Goal: Information Seeking & Learning: Learn about a topic

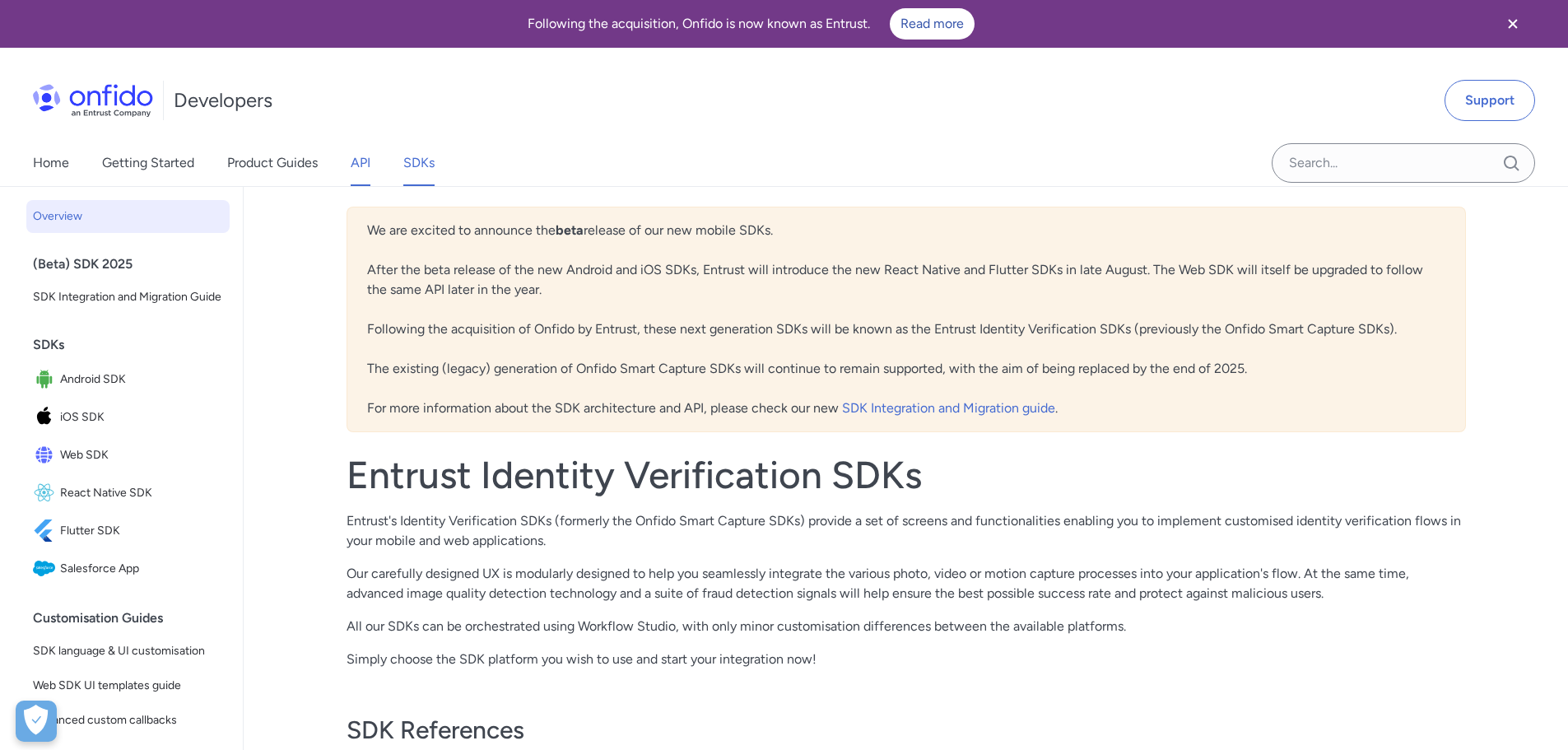
click at [368, 161] on link "API" at bounding box center [360, 162] width 20 height 46
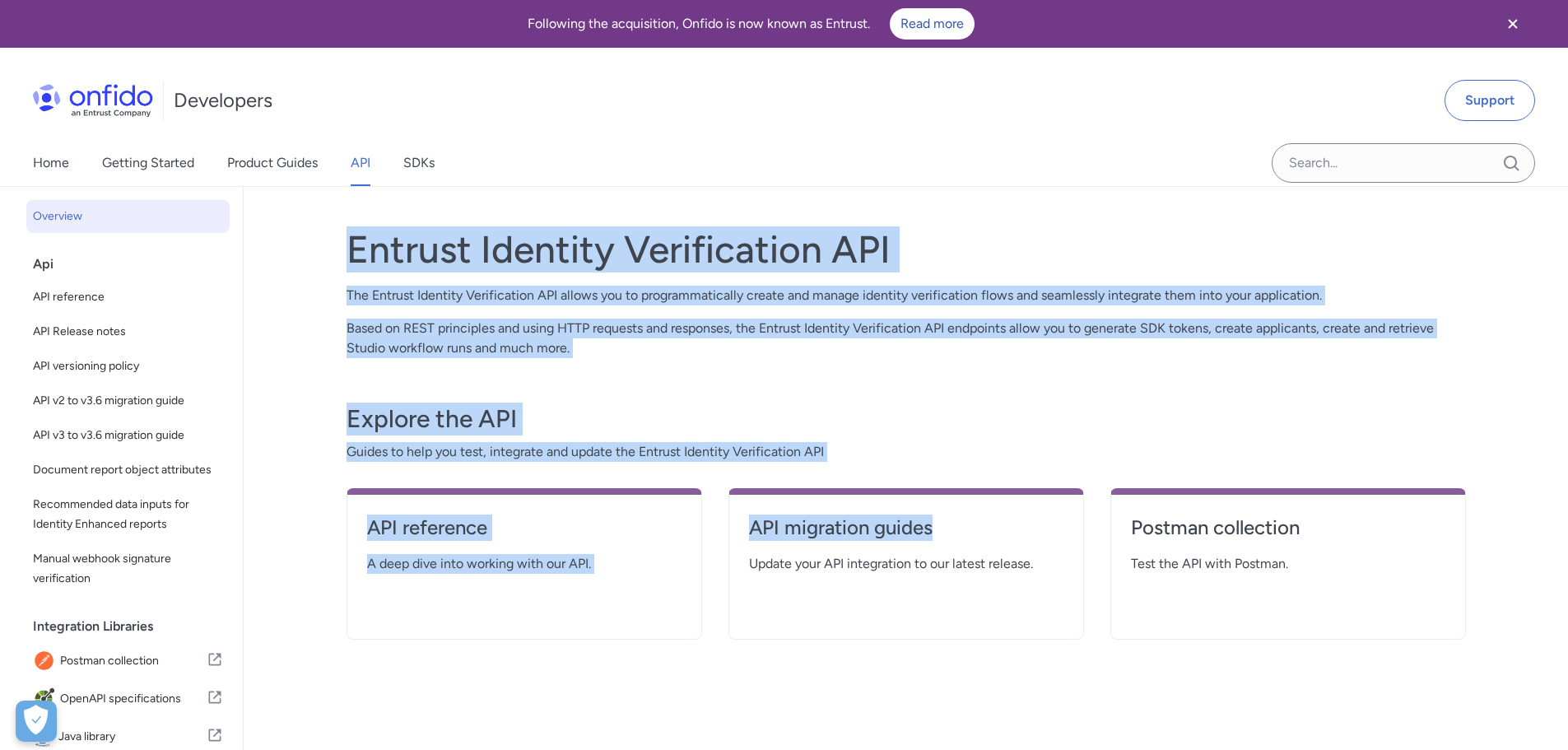
drag, startPoint x: 348, startPoint y: 235, endPoint x: 1101, endPoint y: 476, distance: 790.6
click at [1096, 480] on div "Entrust Identity Verification API The Entrust Identity Verification API allows …" at bounding box center [906, 499] width 1120 height 585
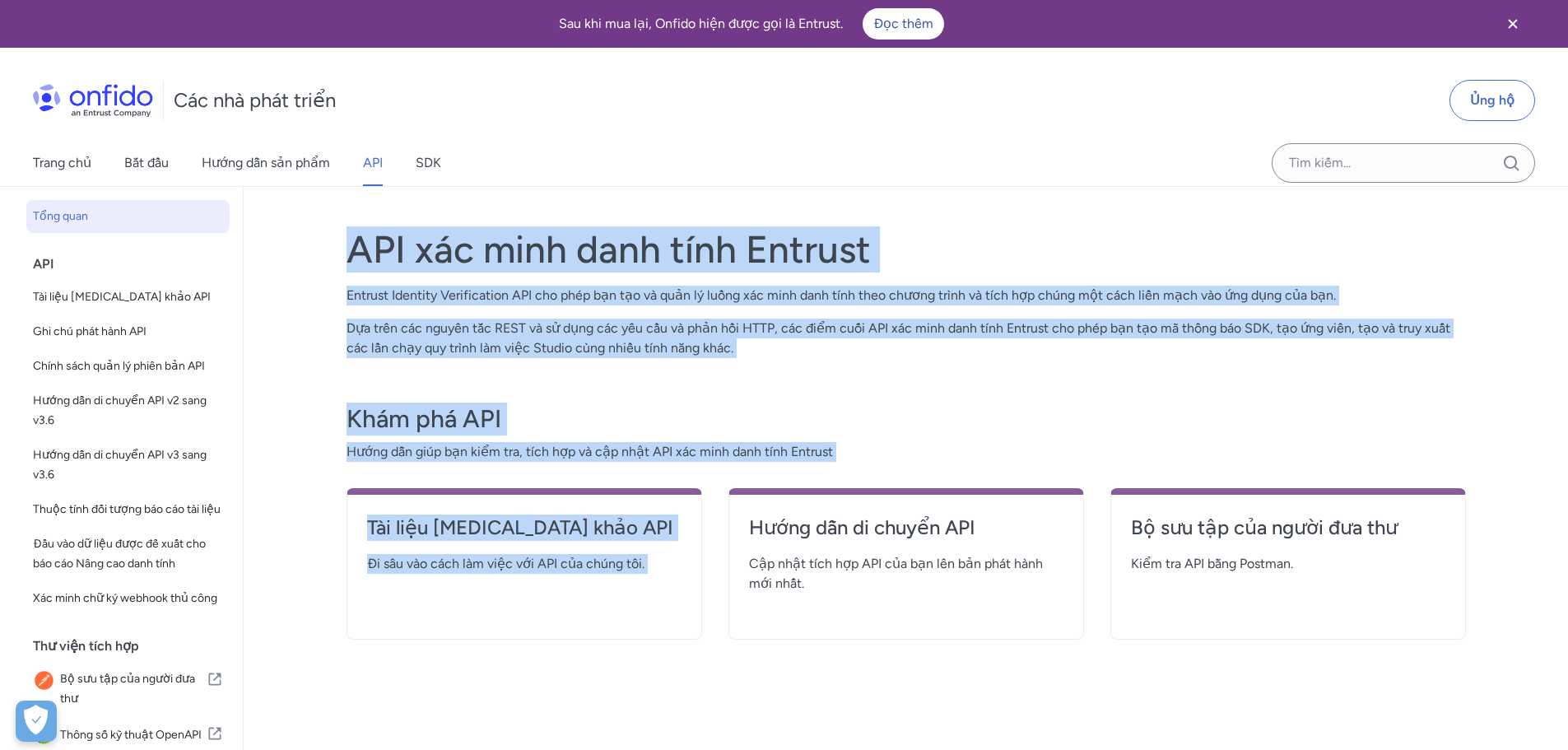
click at [1093, 198] on div "API xác minh danh tính Entrust Entrust Identity Verification API cho phép bạn t…" at bounding box center [906, 499] width 1185 height 625
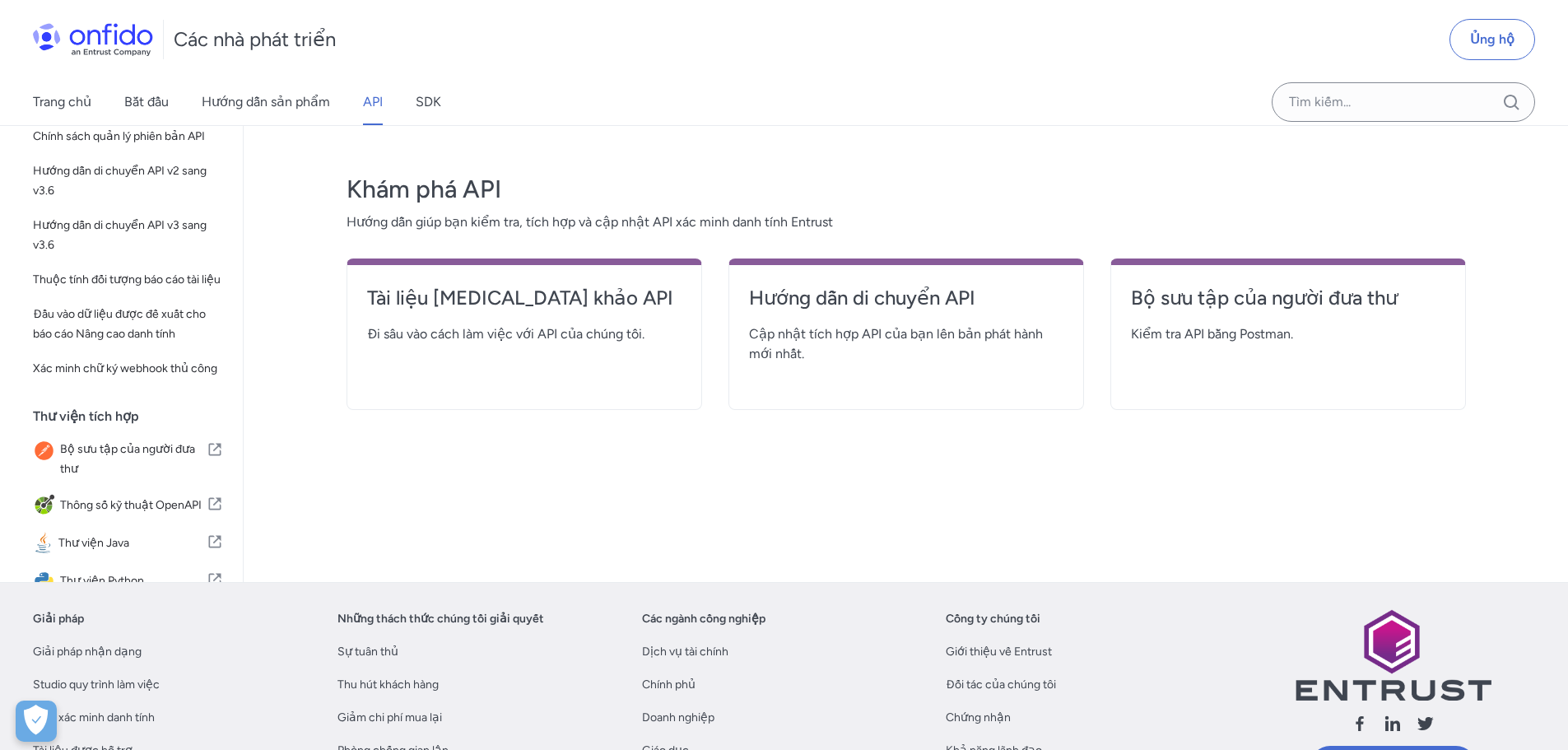
scroll to position [247, 0]
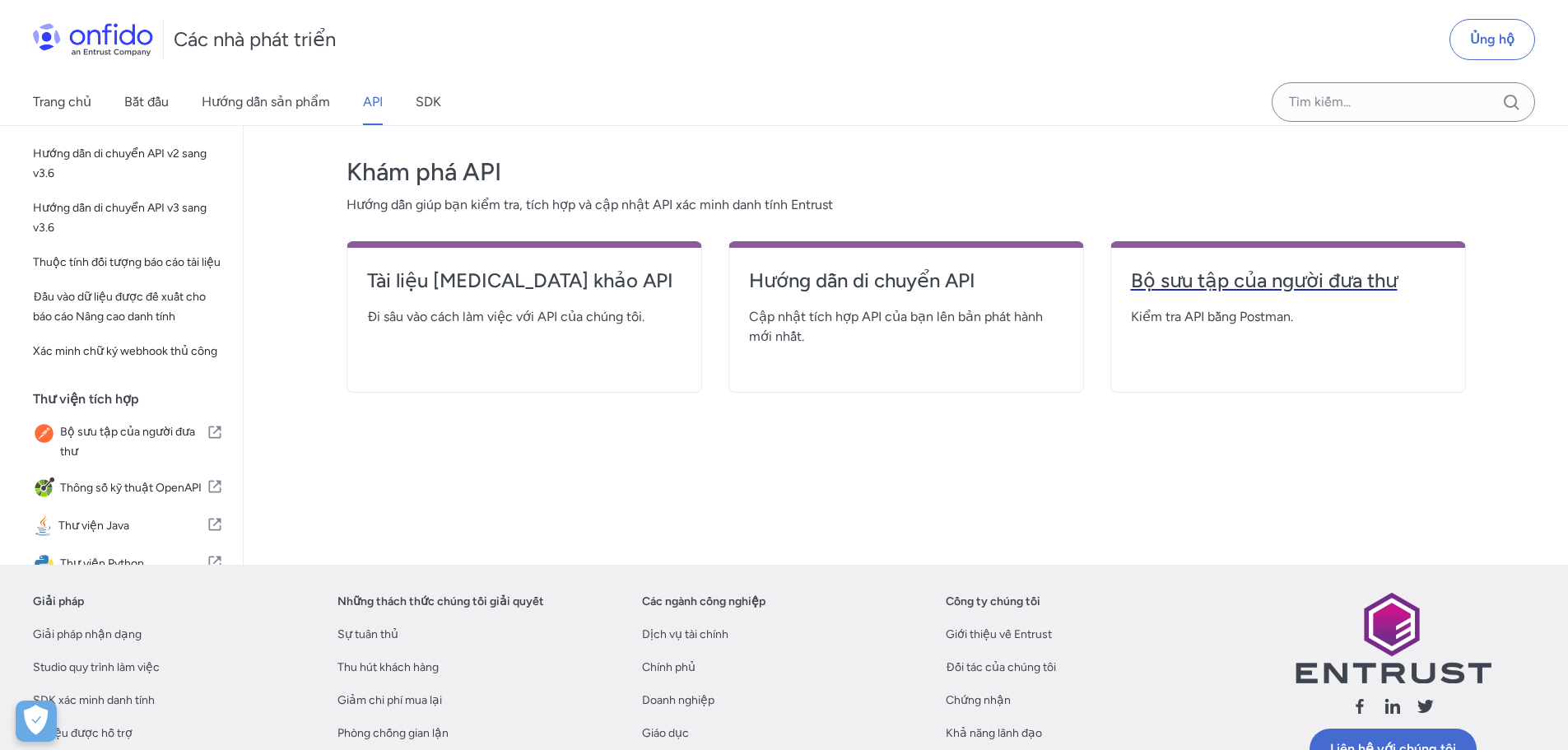
click at [1296, 289] on font "Bộ sưu tập của người đưa thư" at bounding box center [1264, 280] width 267 height 24
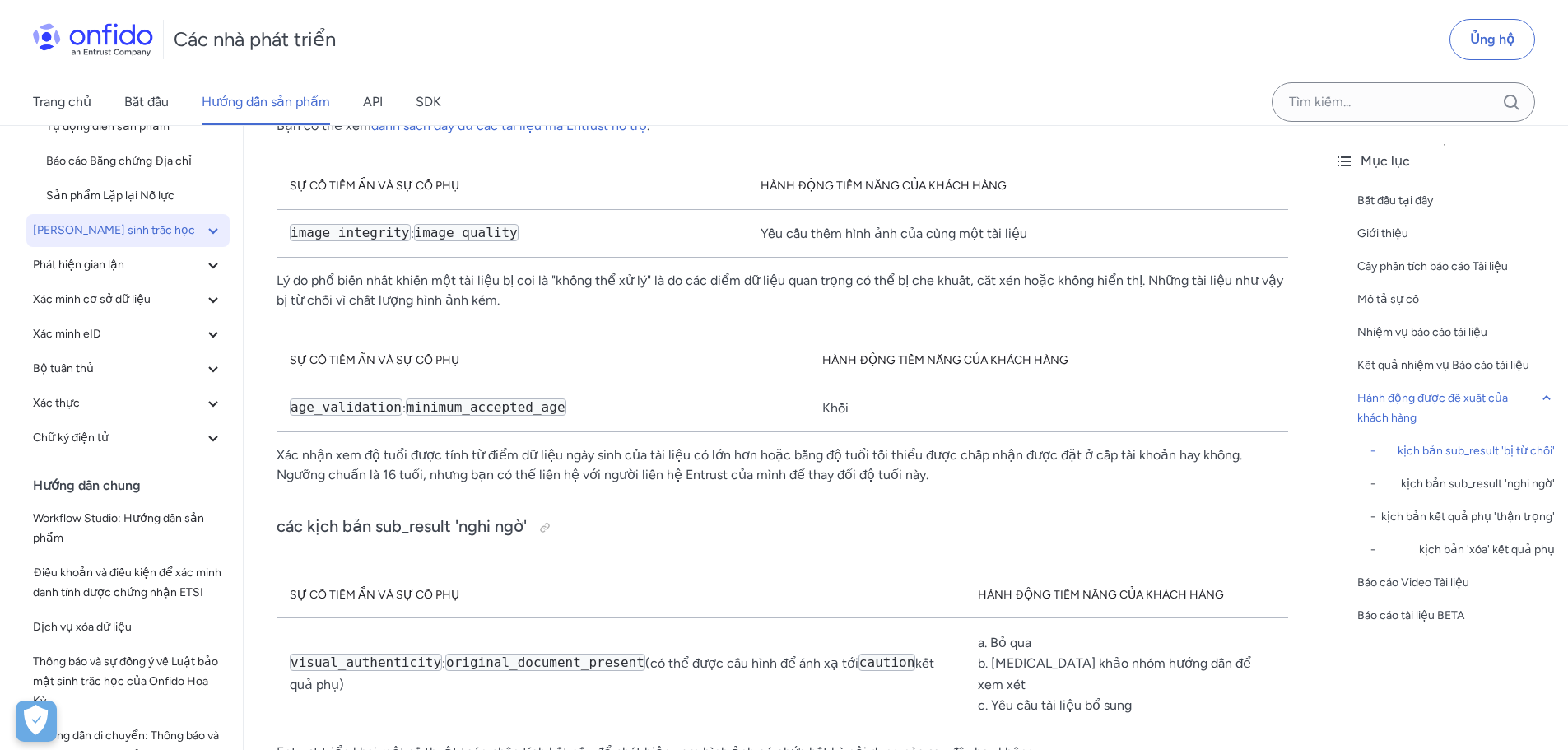
scroll to position [165, 0]
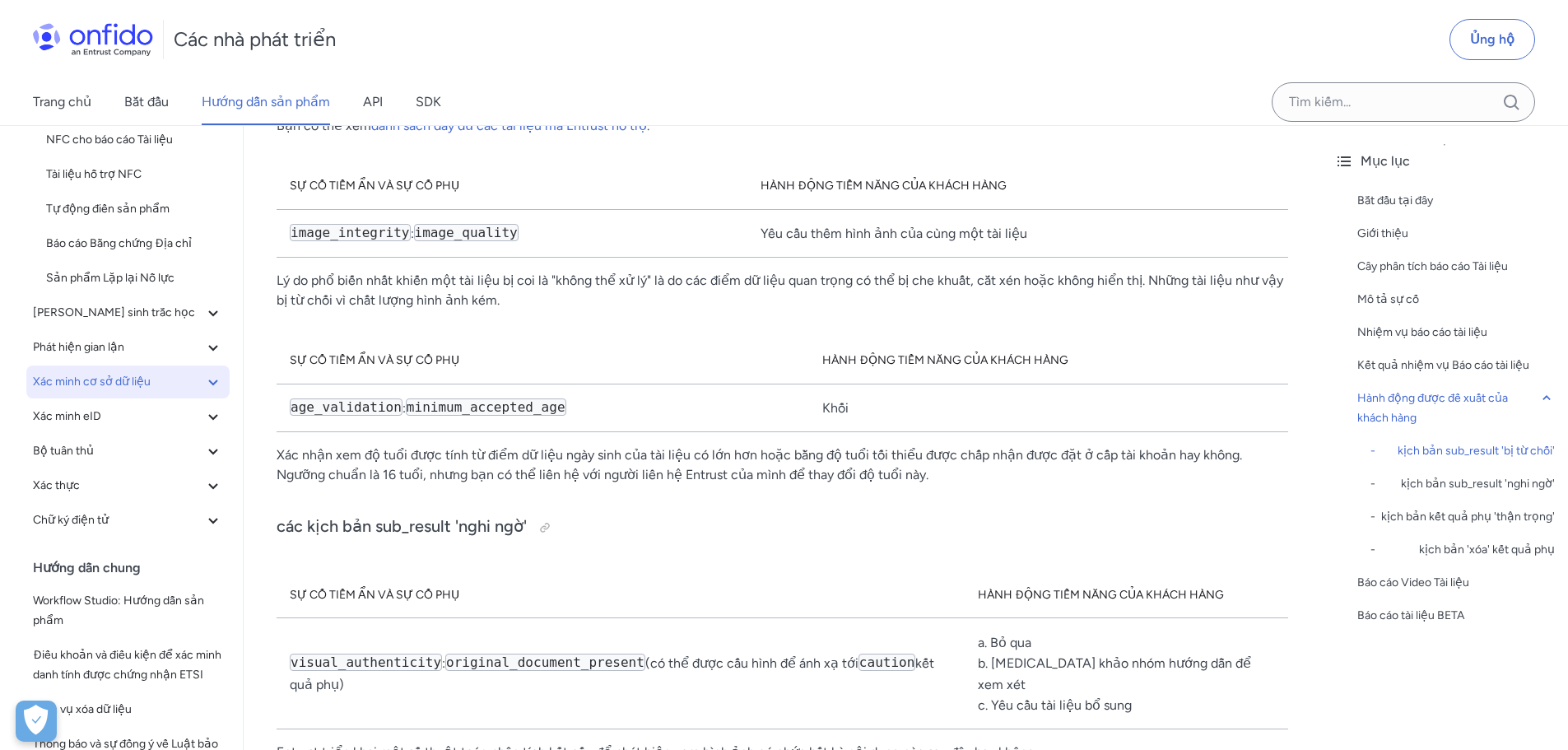
click at [81, 372] on font "Xác minh cơ sở dữ liệu" at bounding box center [92, 381] width 117 height 20
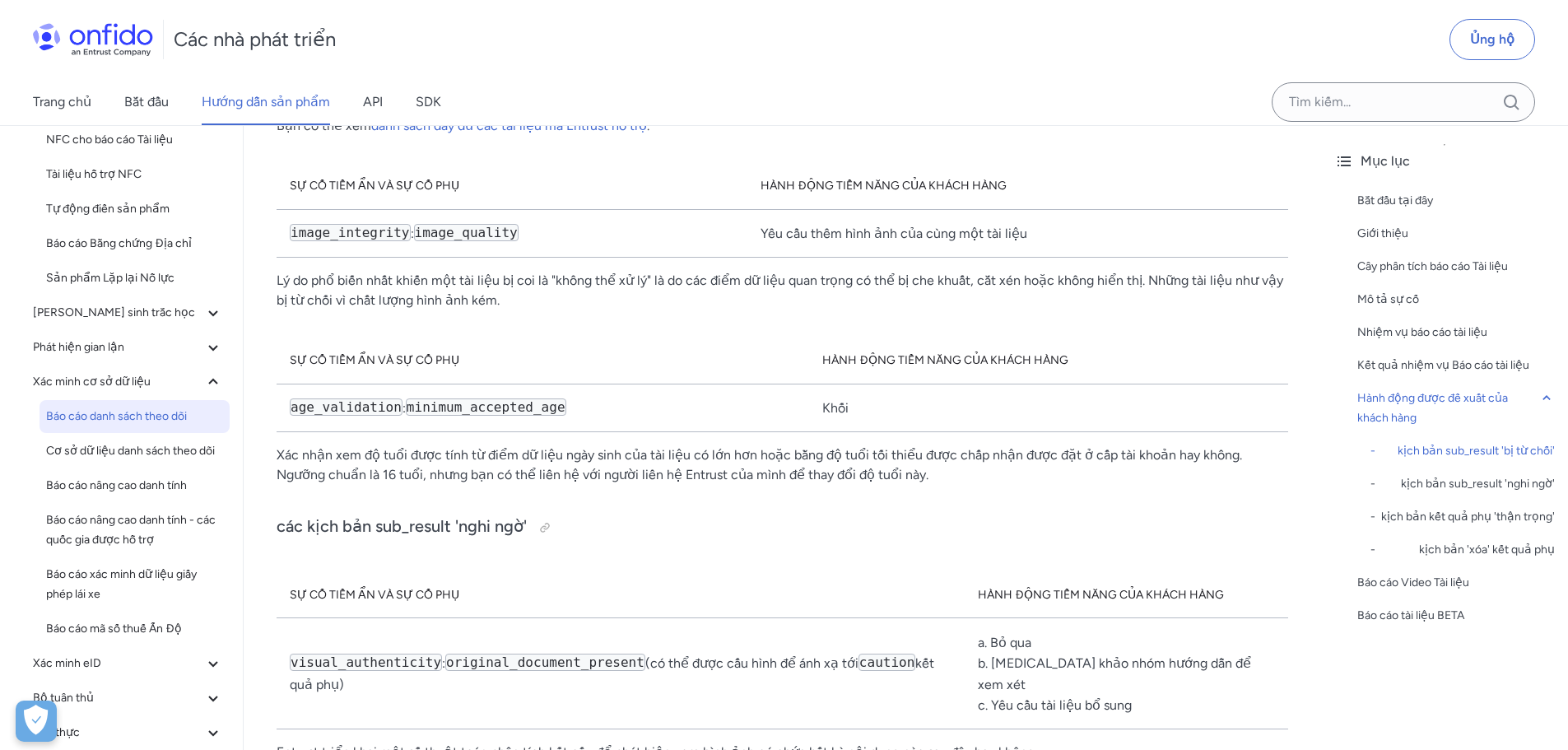
click at [135, 420] on font "Báo cáo danh sách theo dõi" at bounding box center [116, 416] width 141 height 14
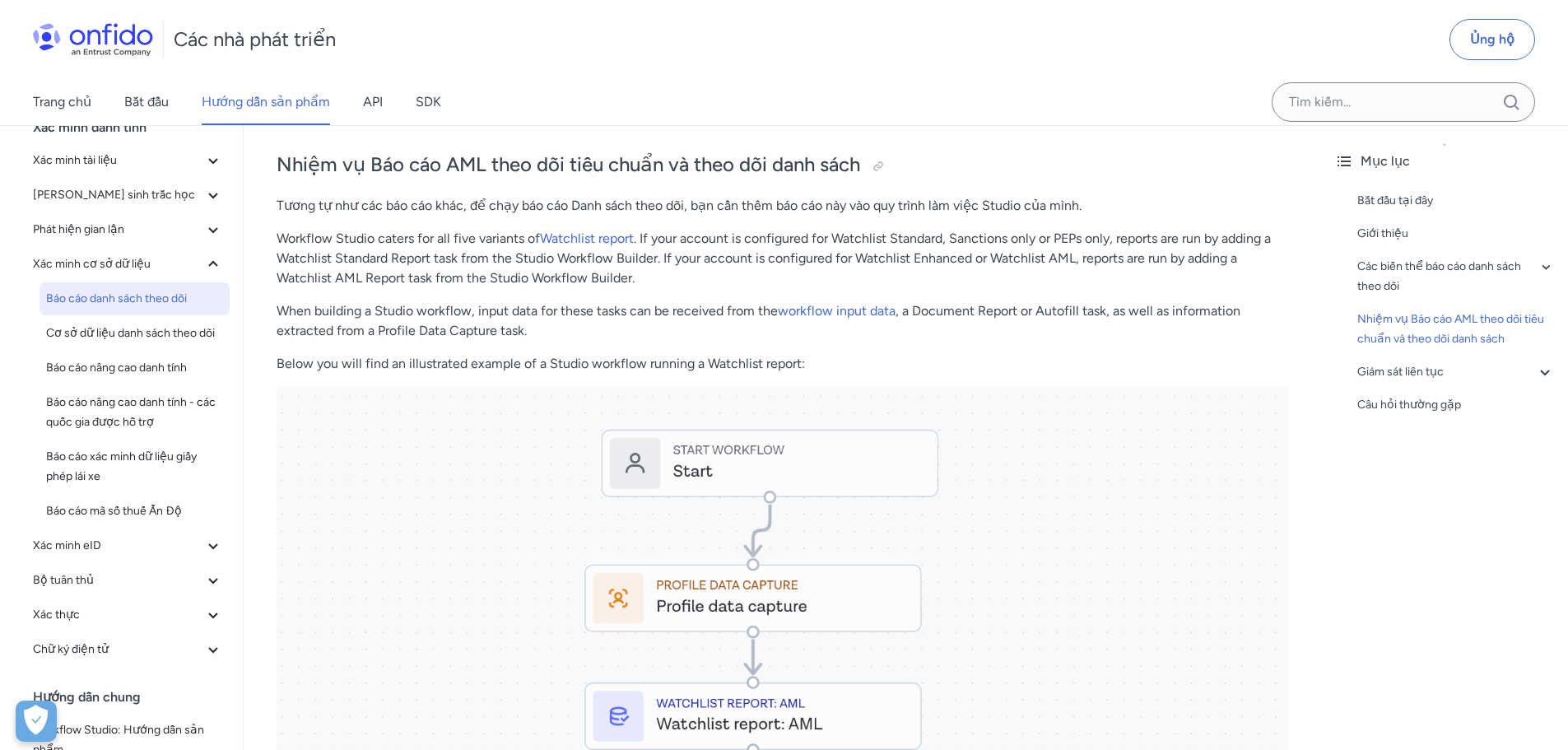
scroll to position [1564, 0]
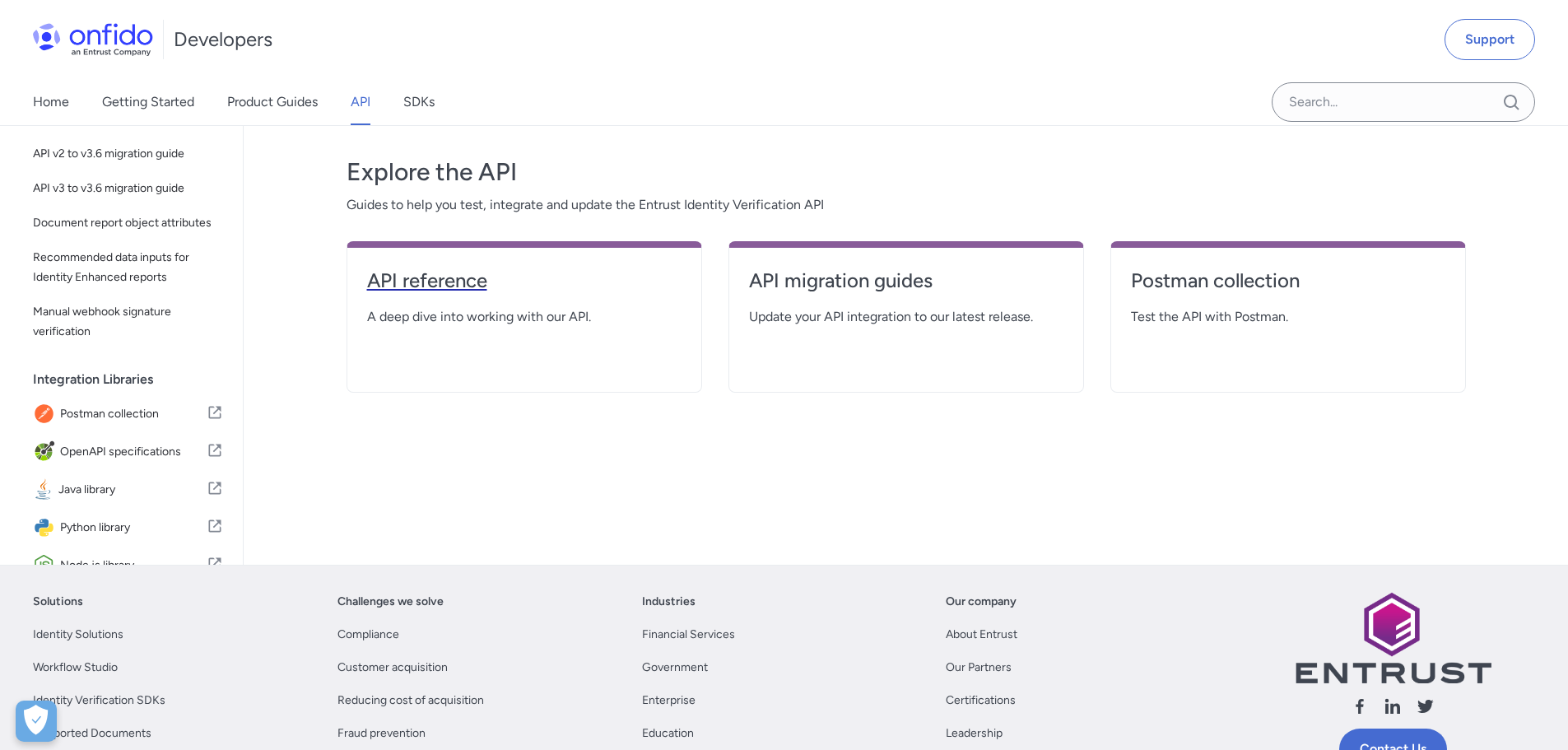
click at [476, 277] on h4 "API reference" at bounding box center [524, 280] width 314 height 27
select select "http"
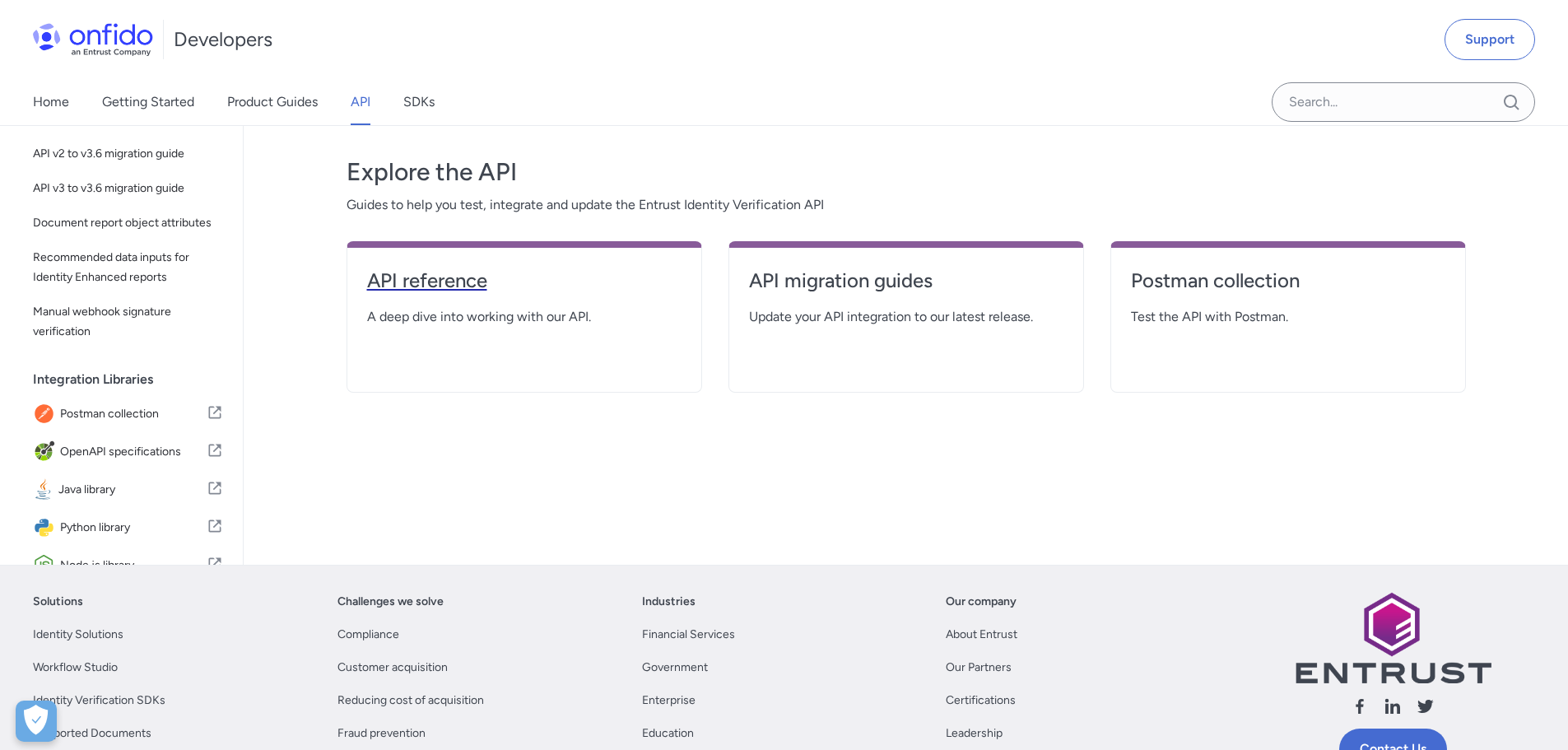
select select "http"
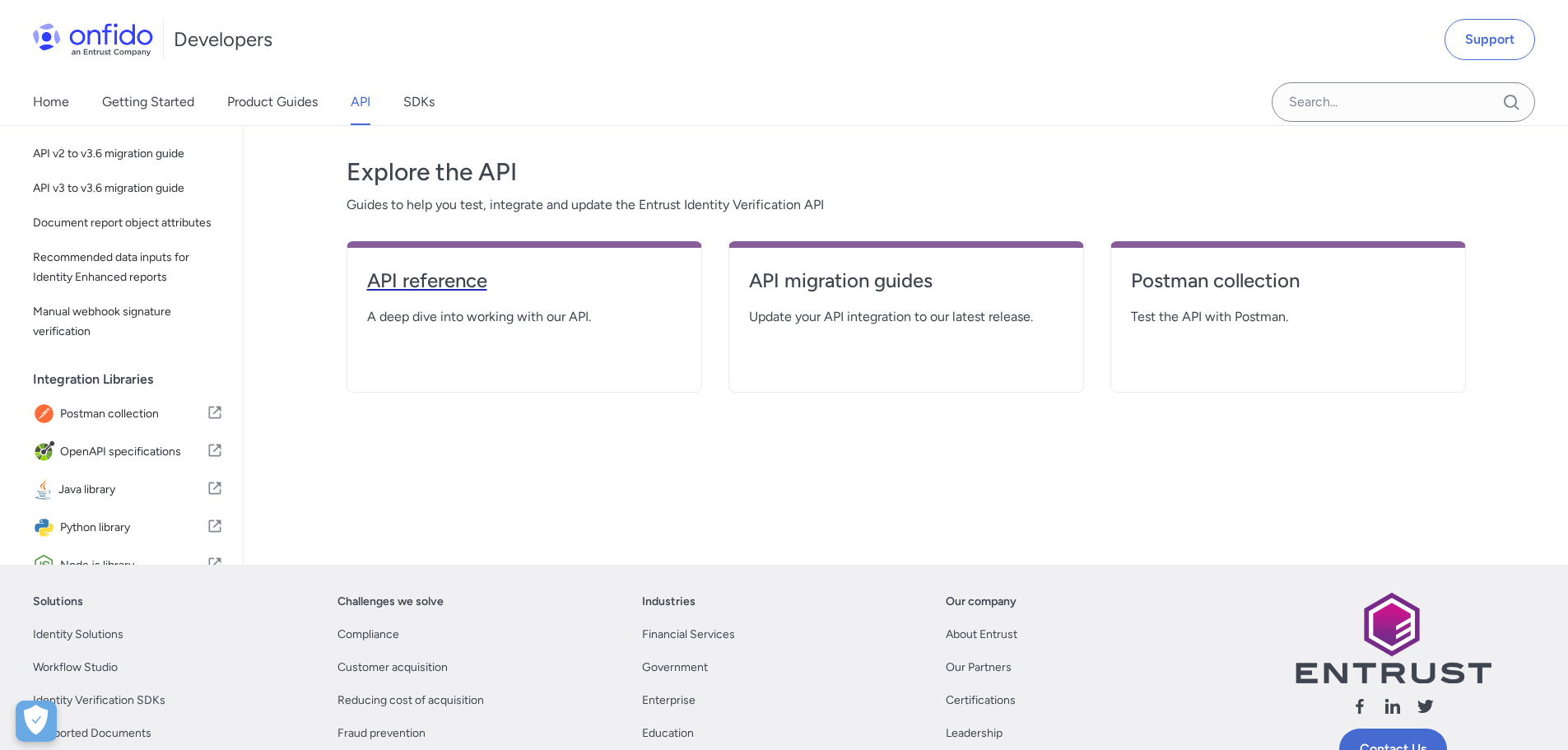
select select "http"
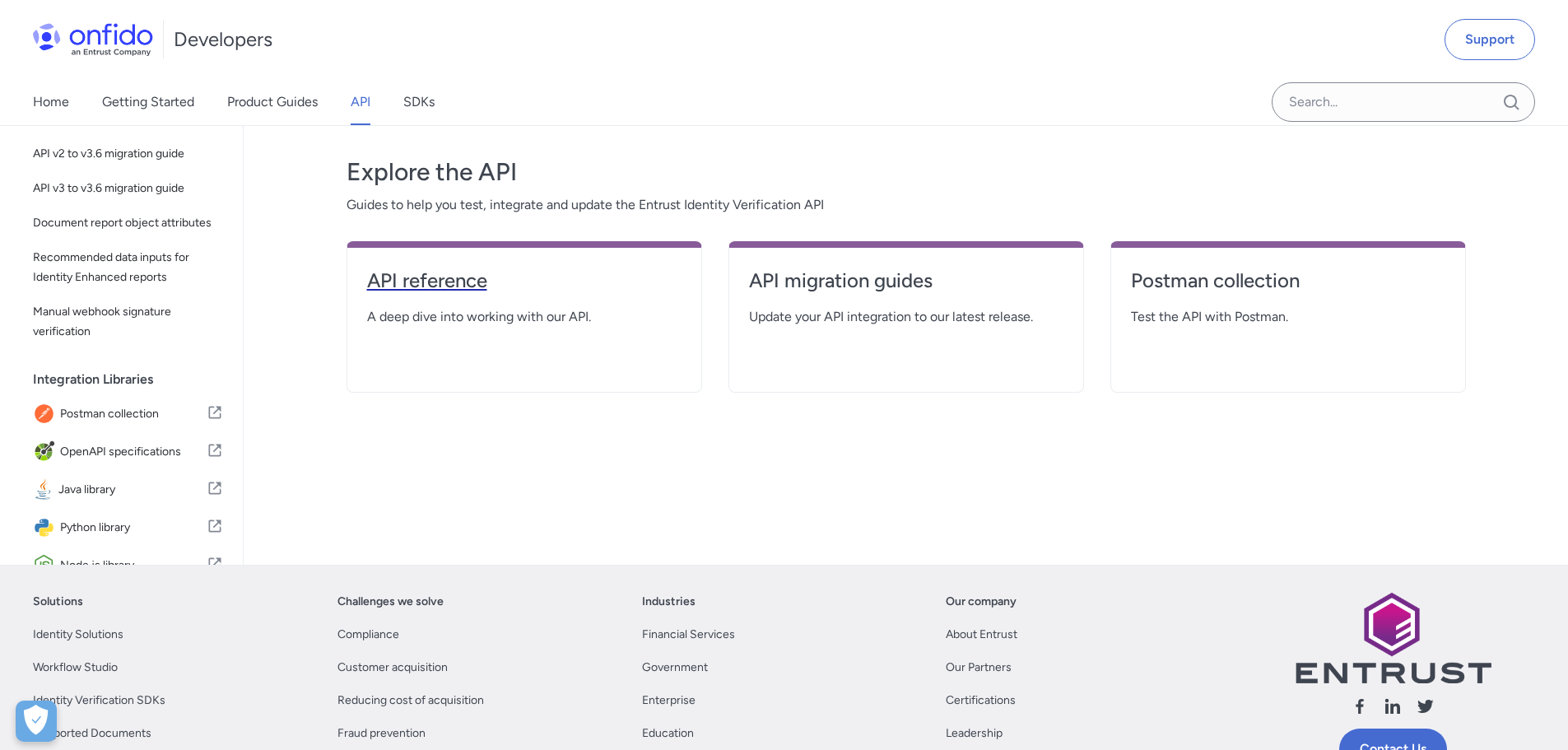
select select "http"
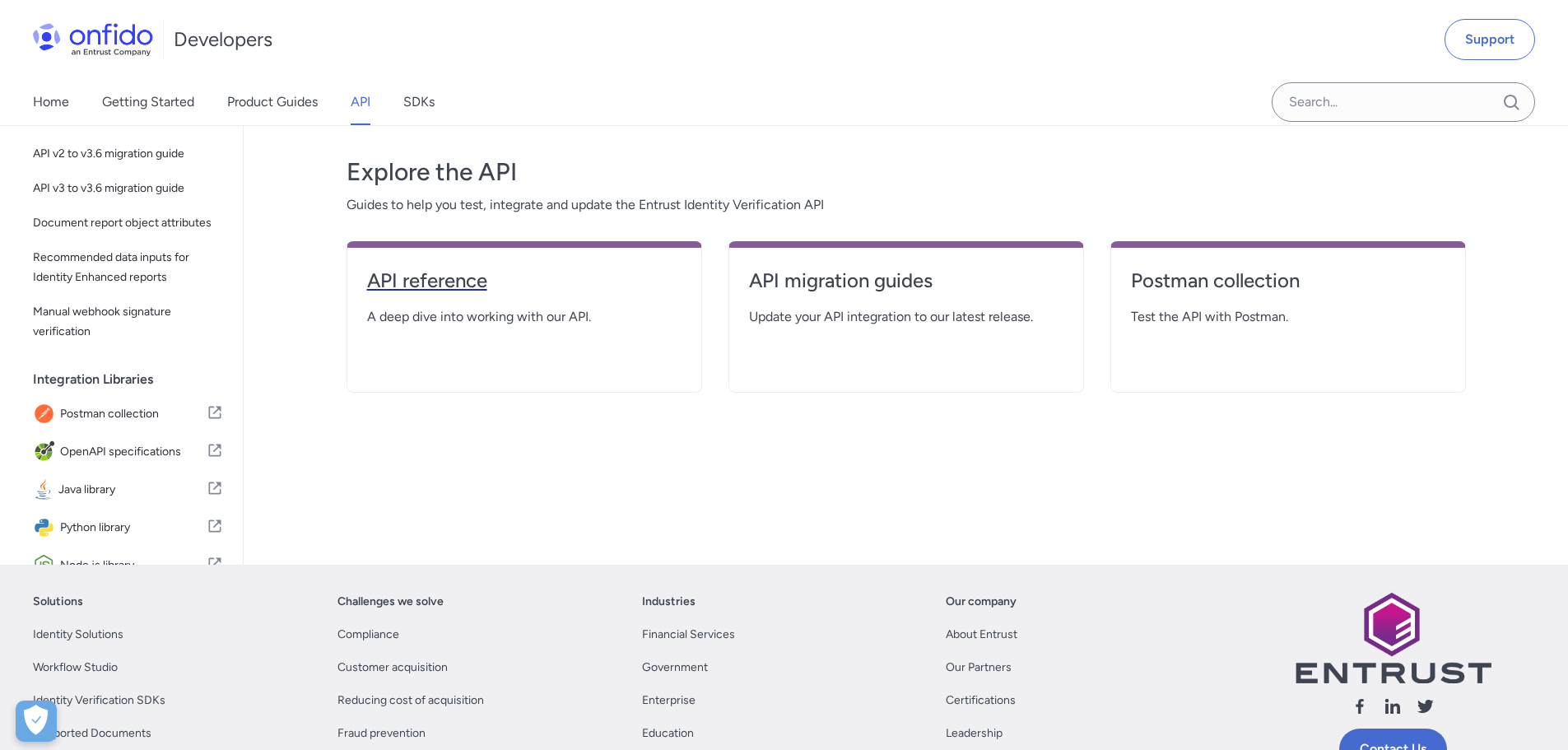
select select "http"
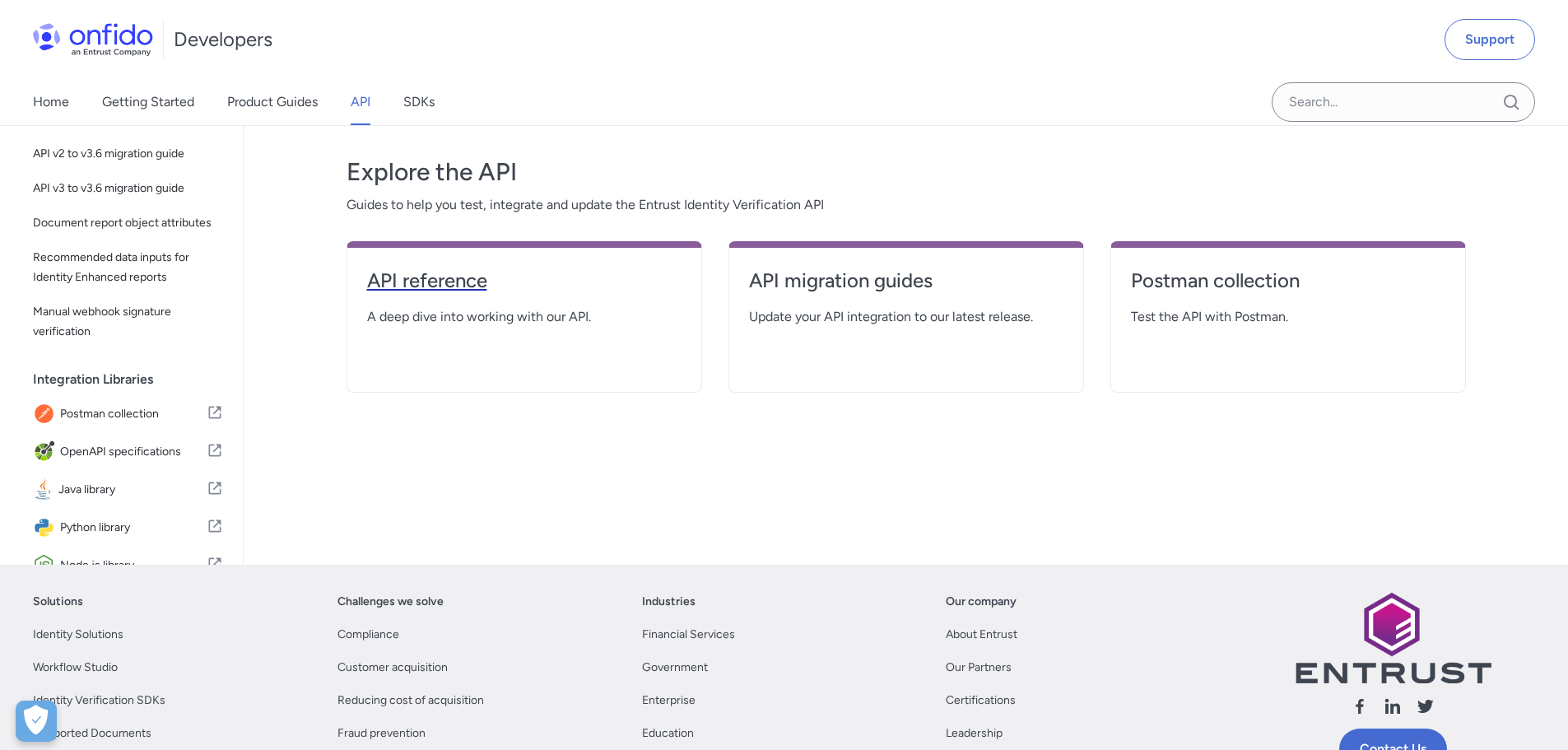
select select "http"
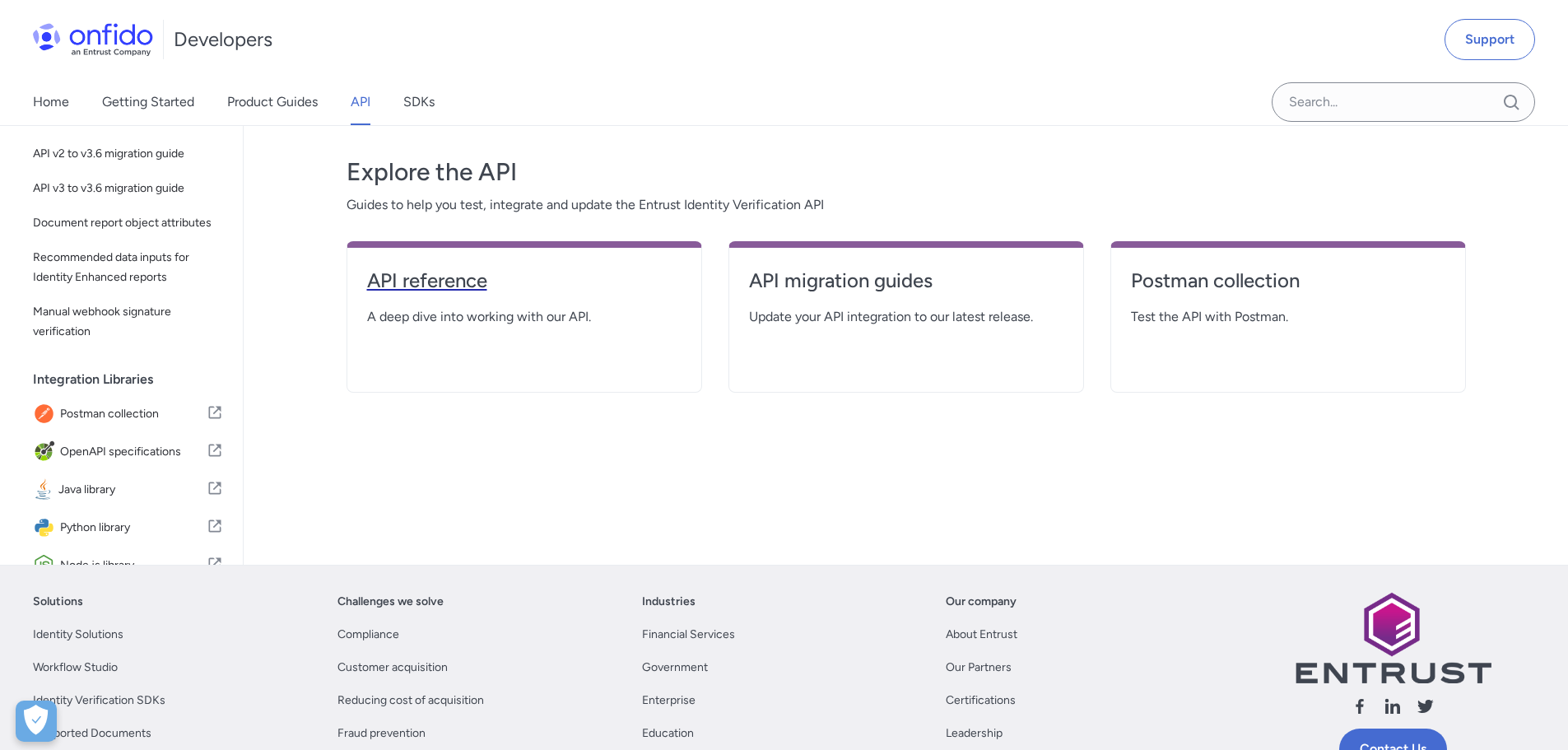
select select "http"
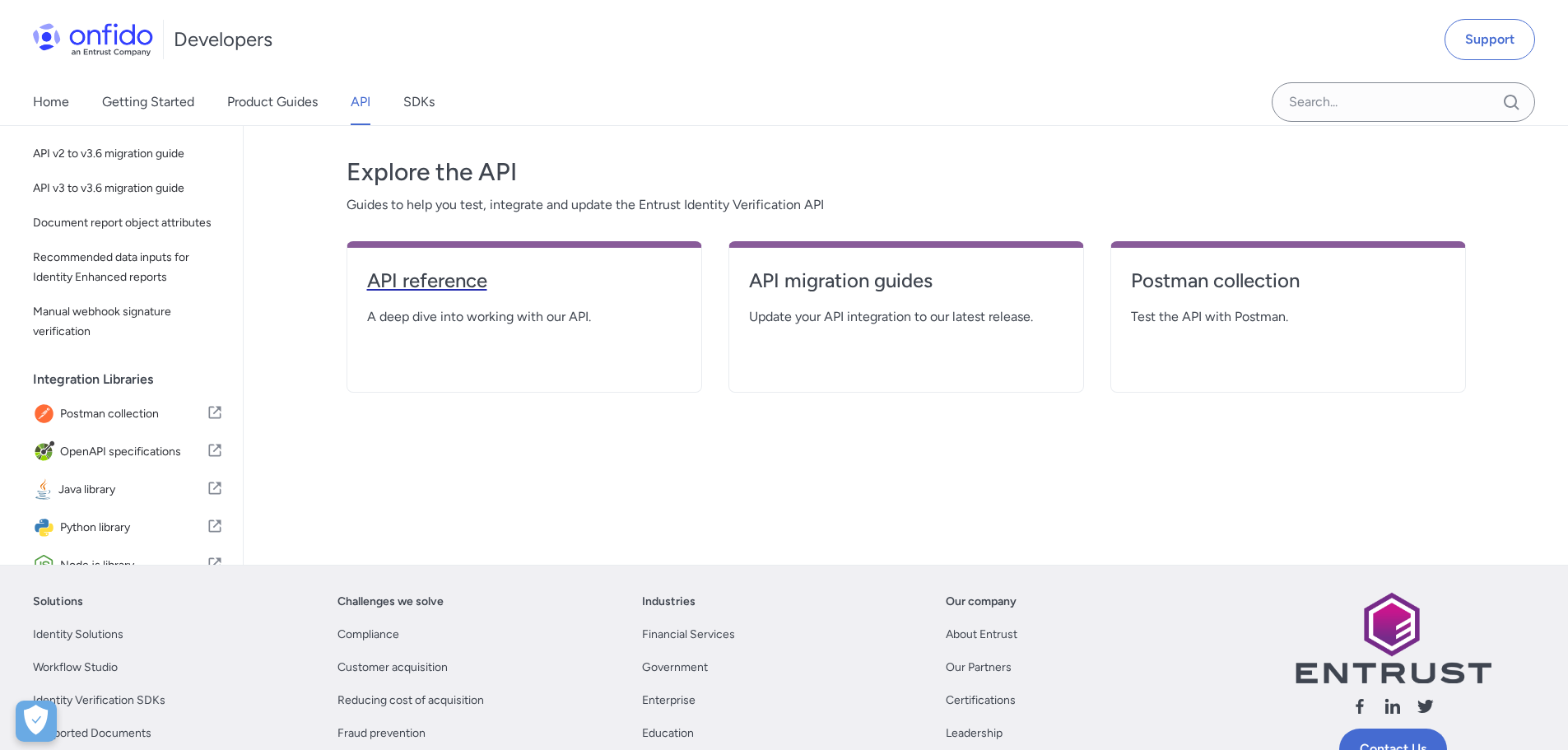
select select "http"
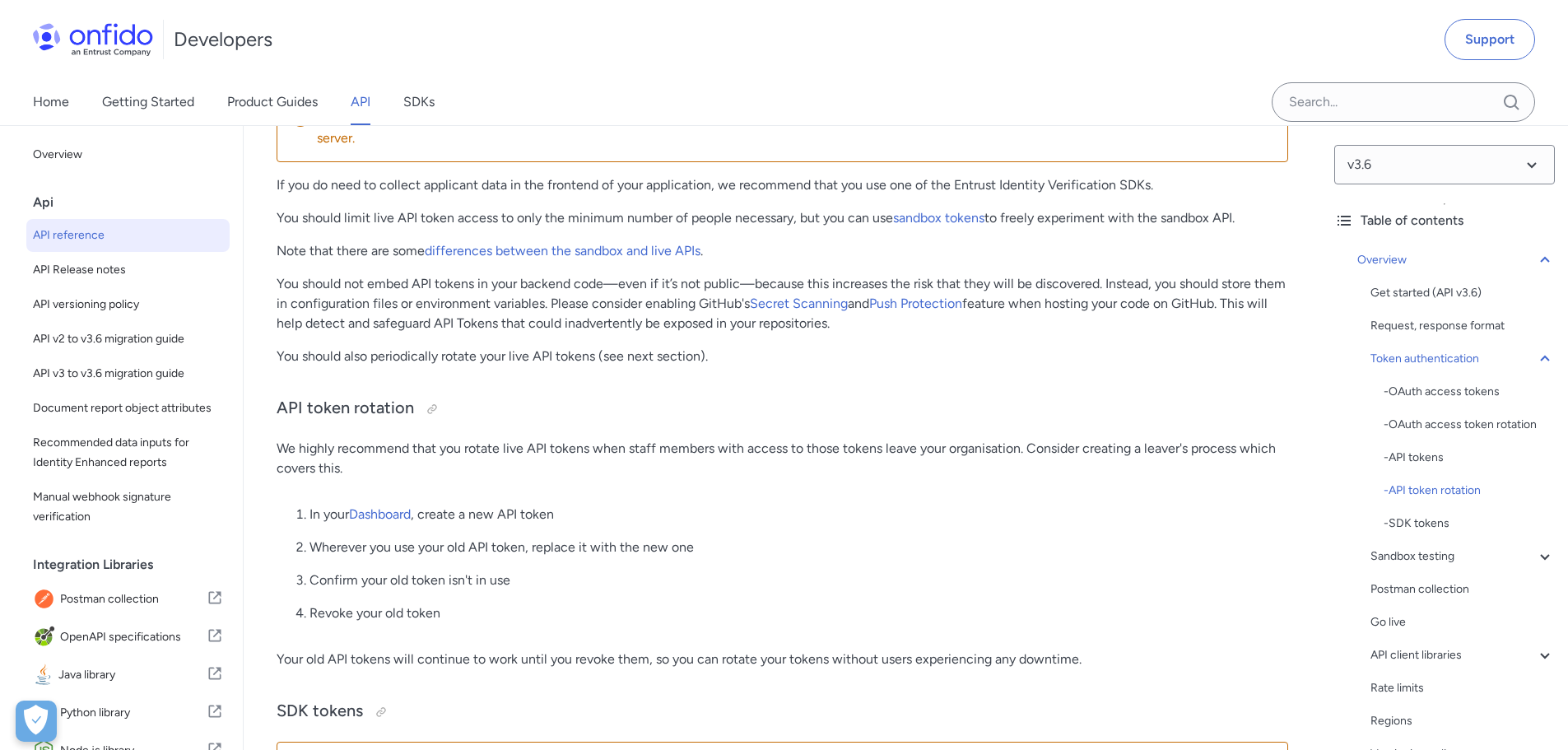
scroll to position [4362, 0]
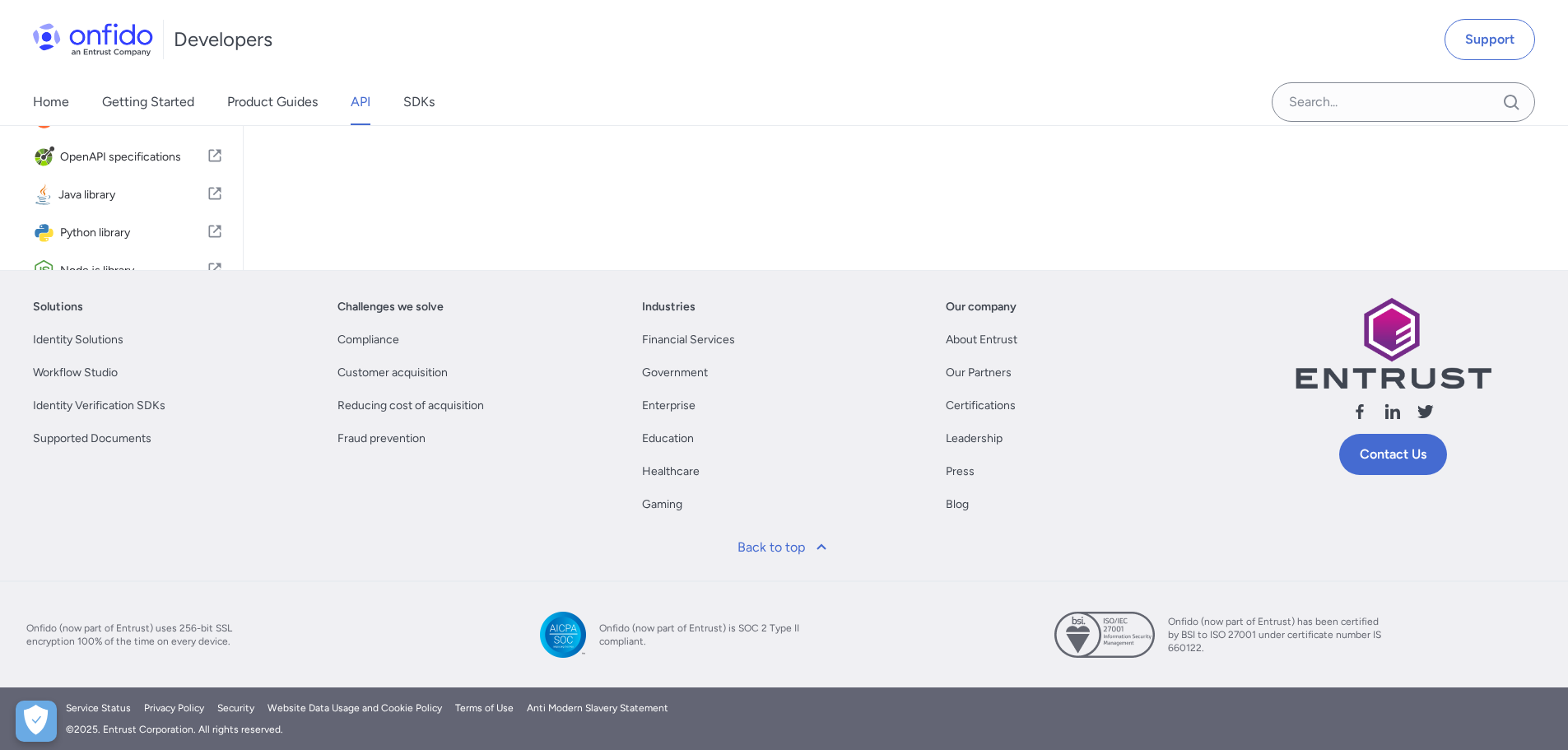
scroll to position [247, 0]
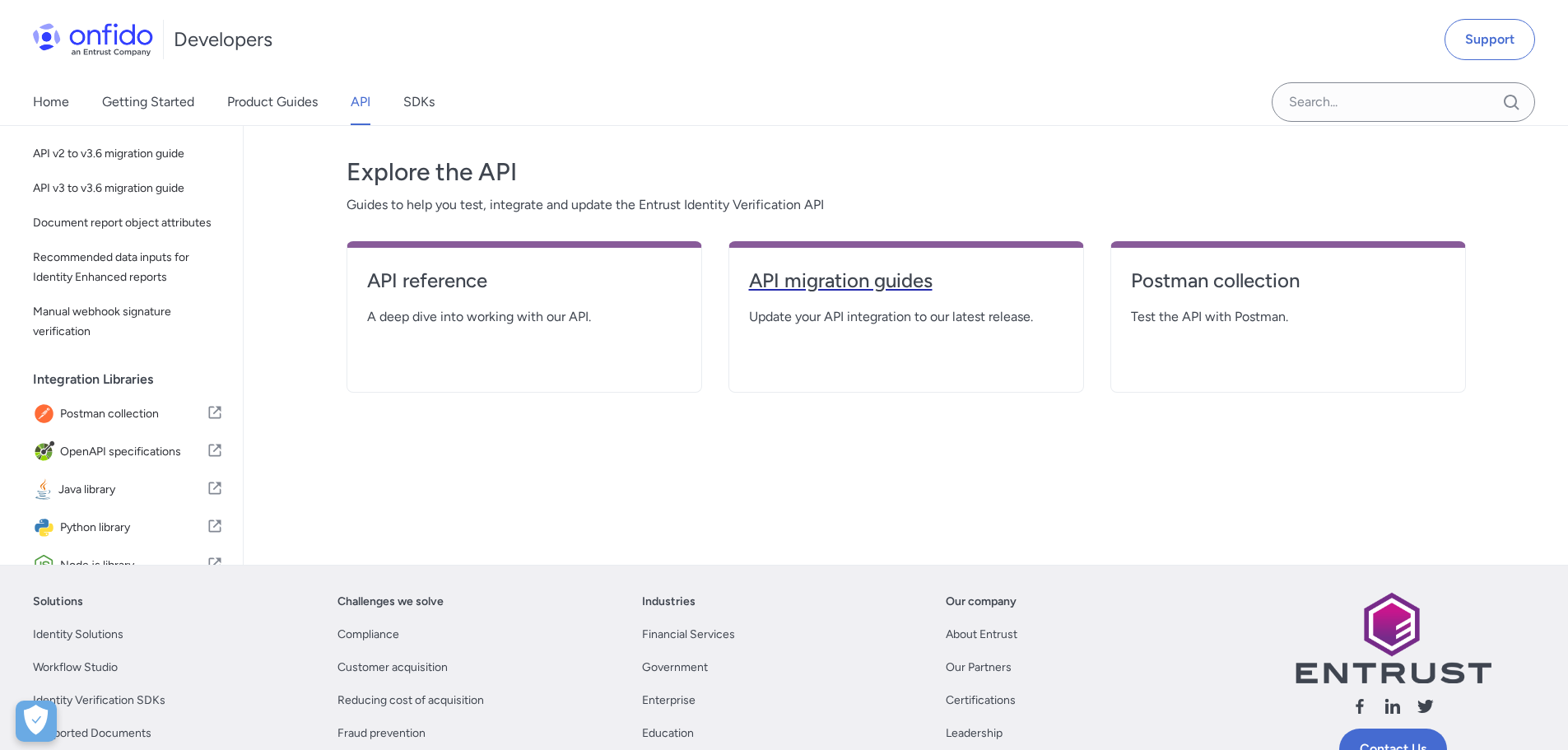
click at [900, 276] on h4 "API migration guides" at bounding box center [907, 280] width 314 height 27
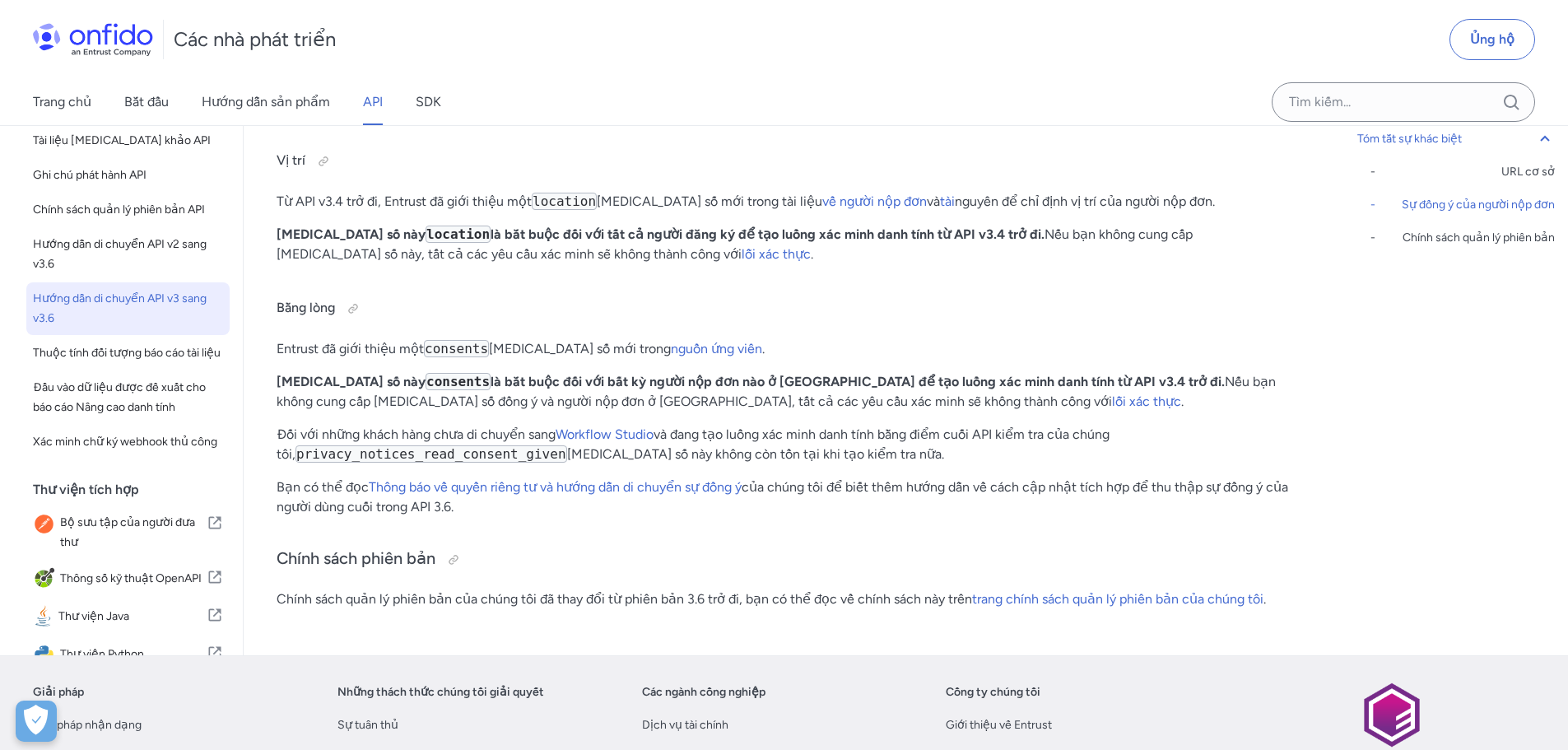
scroll to position [596, 0]
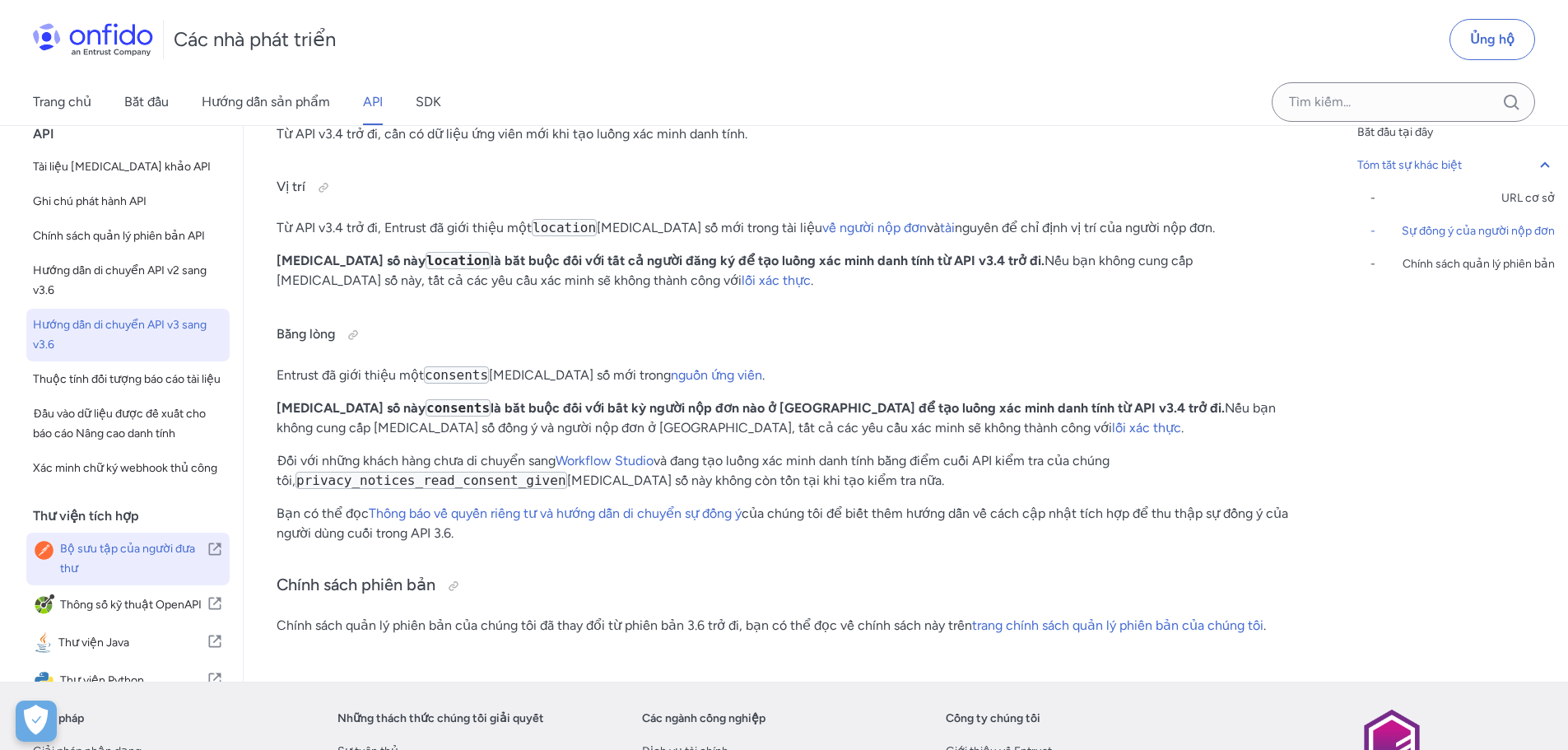
click at [126, 576] on font "Bộ sưu tập của người đưa thư" at bounding box center [128, 558] width 135 height 34
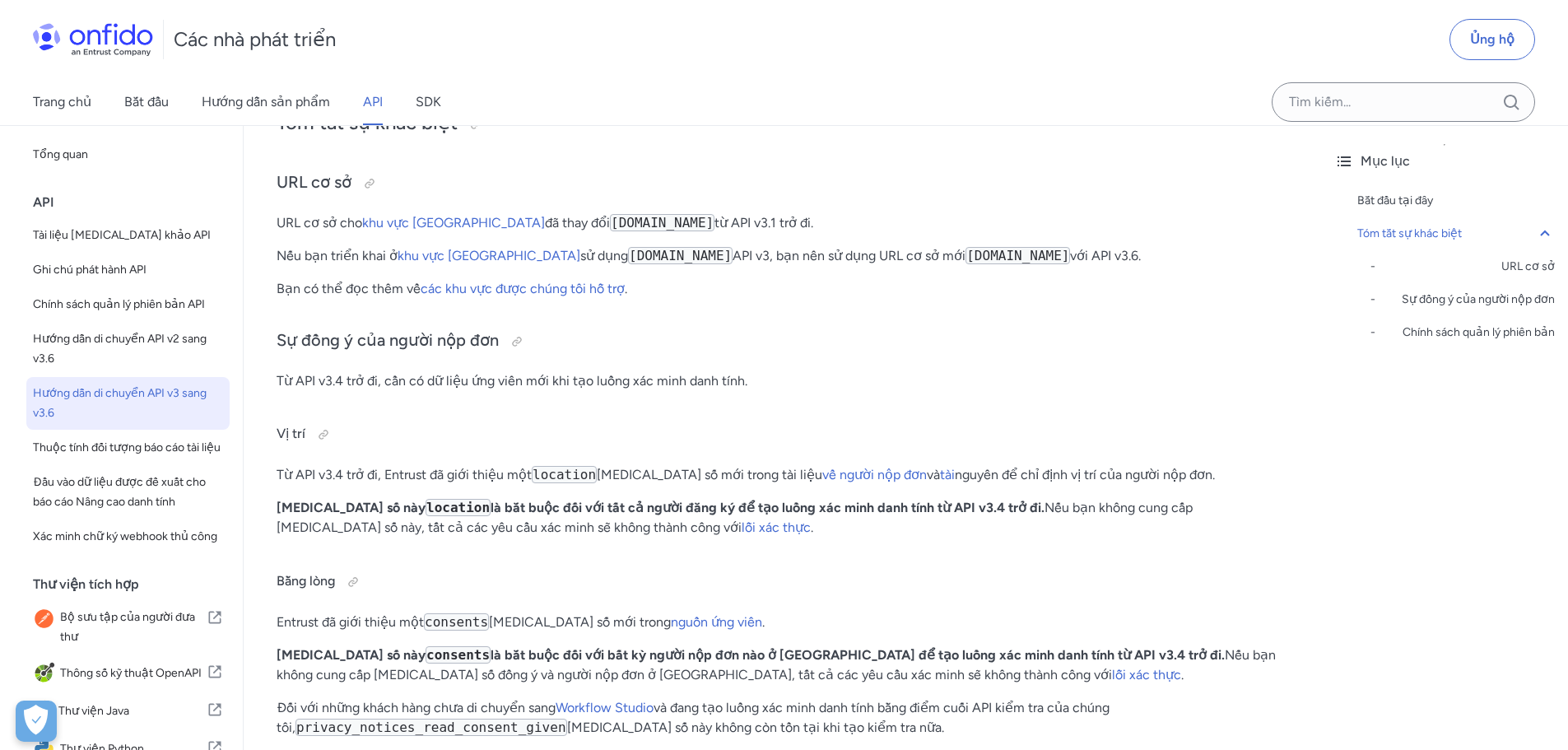
scroll to position [0, 0]
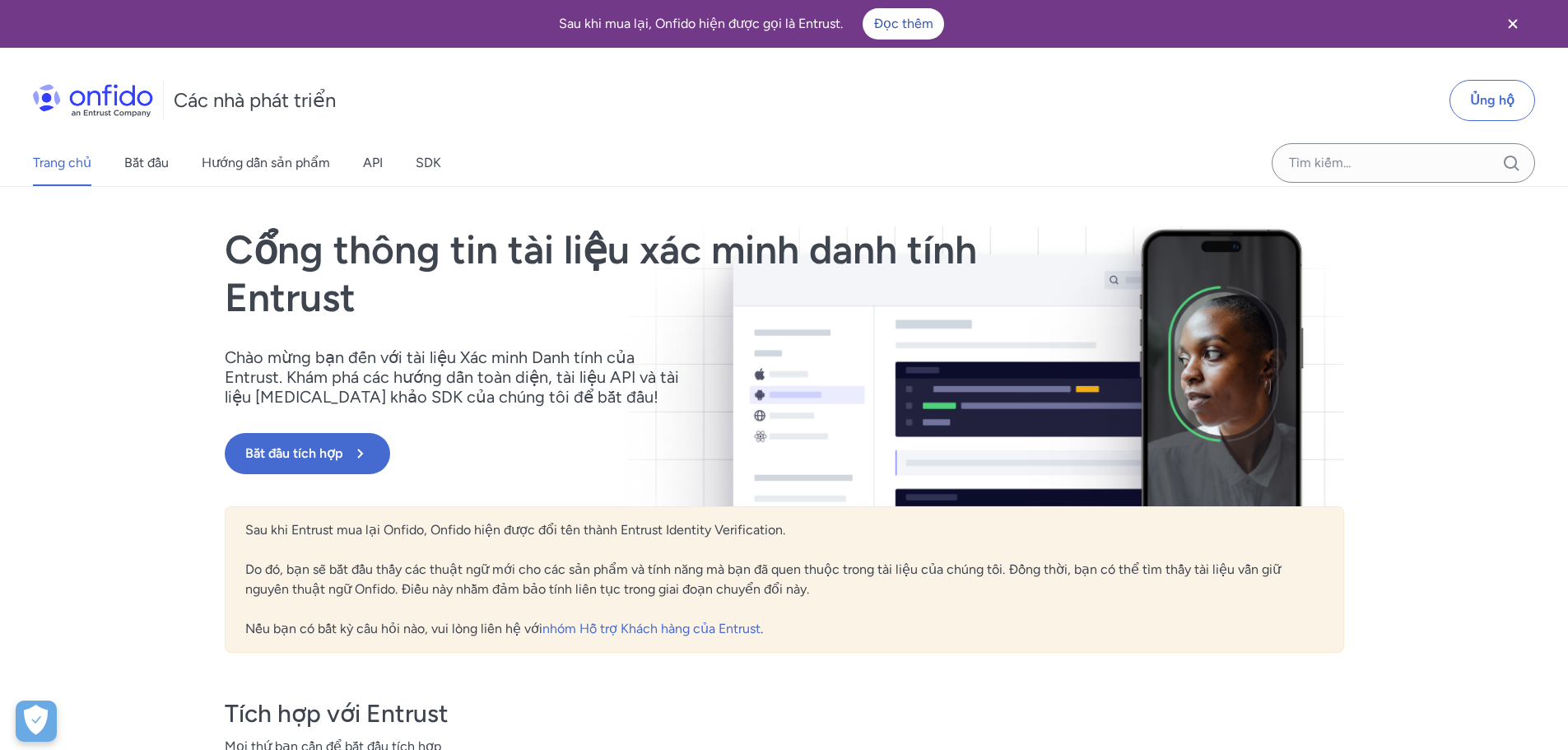
click at [943, 102] on div "Các nhà phát triển Ủng hộ" at bounding box center [784, 101] width 1568 height 79
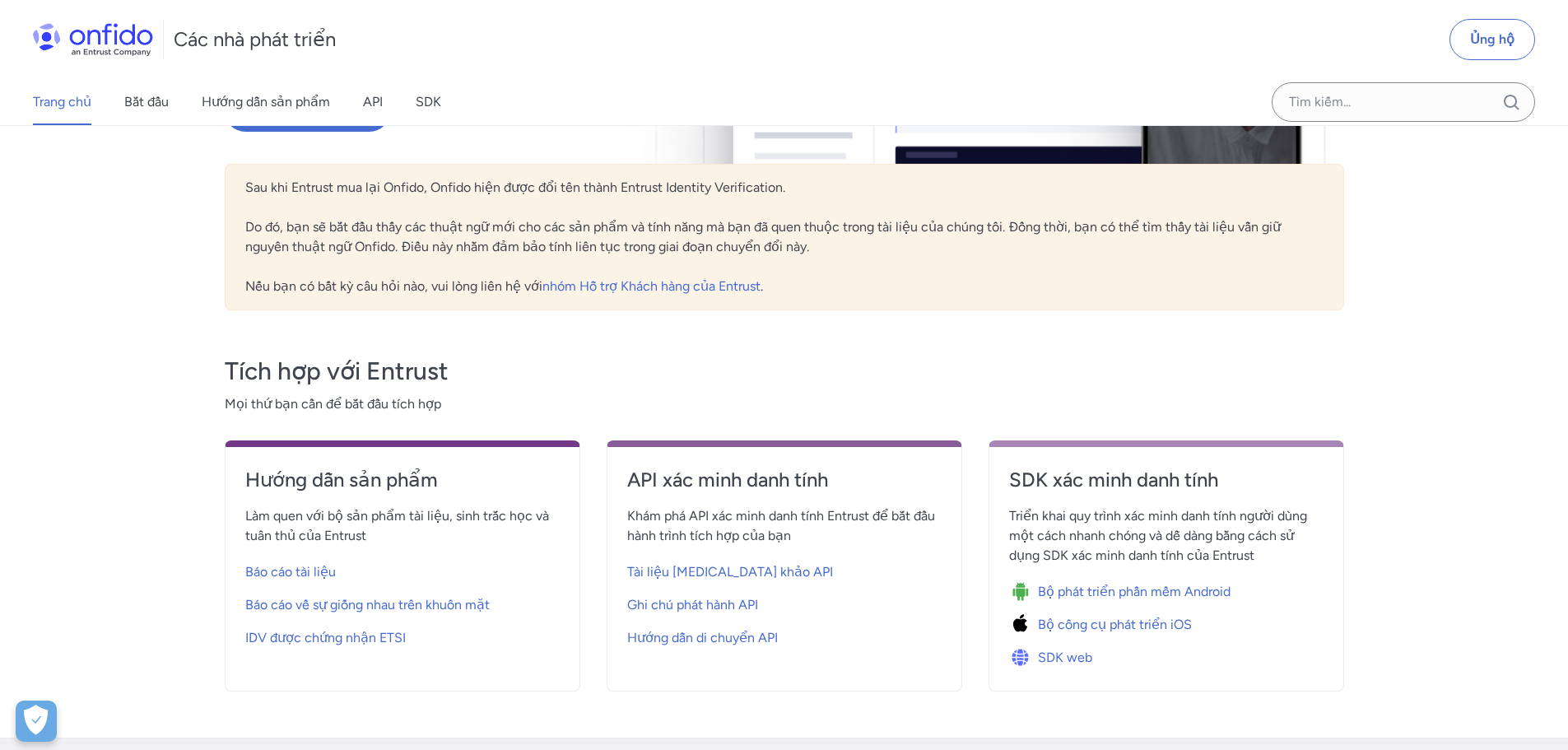
scroll to position [329, 0]
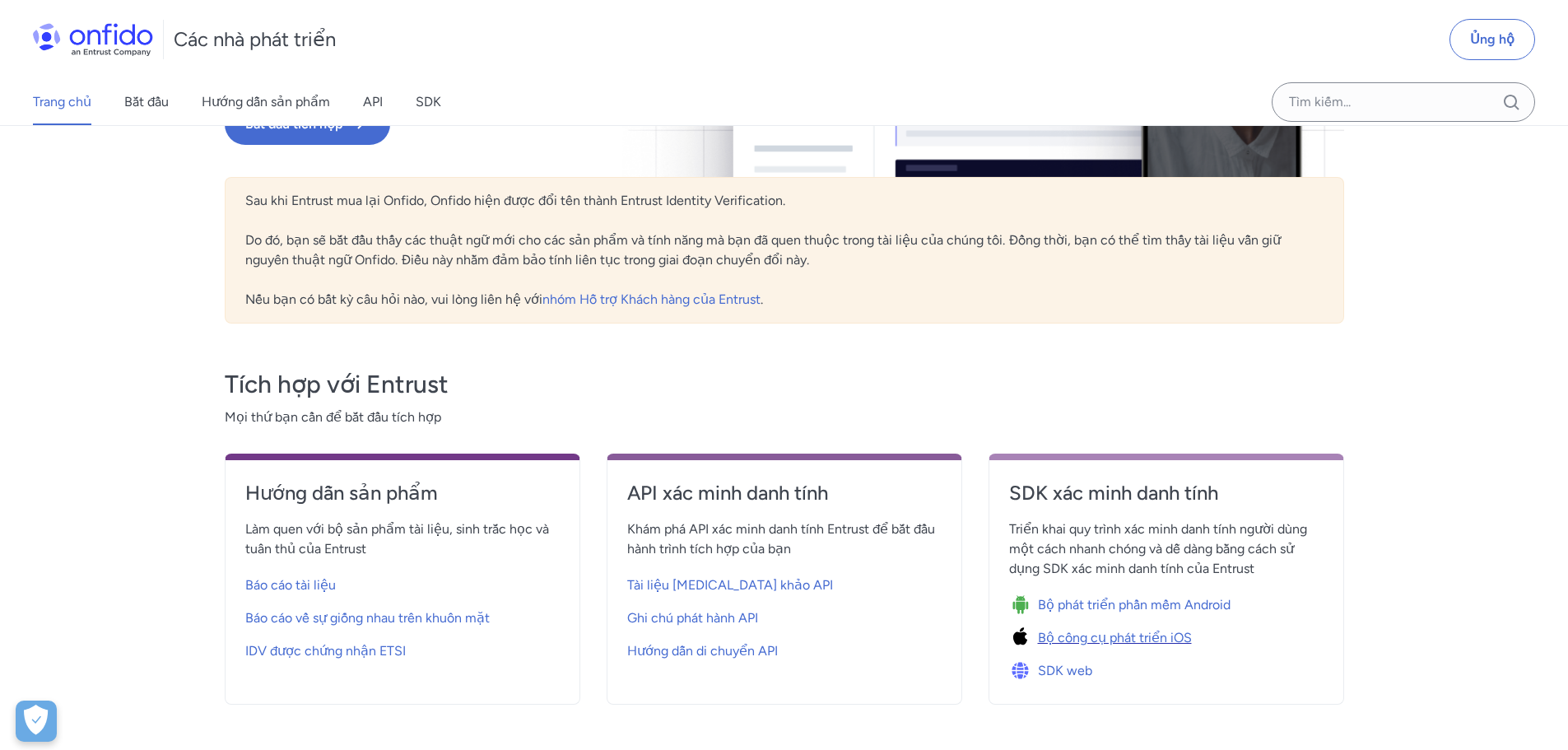
click at [1167, 642] on font "Bộ công cụ phát triển iOS" at bounding box center [1115, 637] width 154 height 16
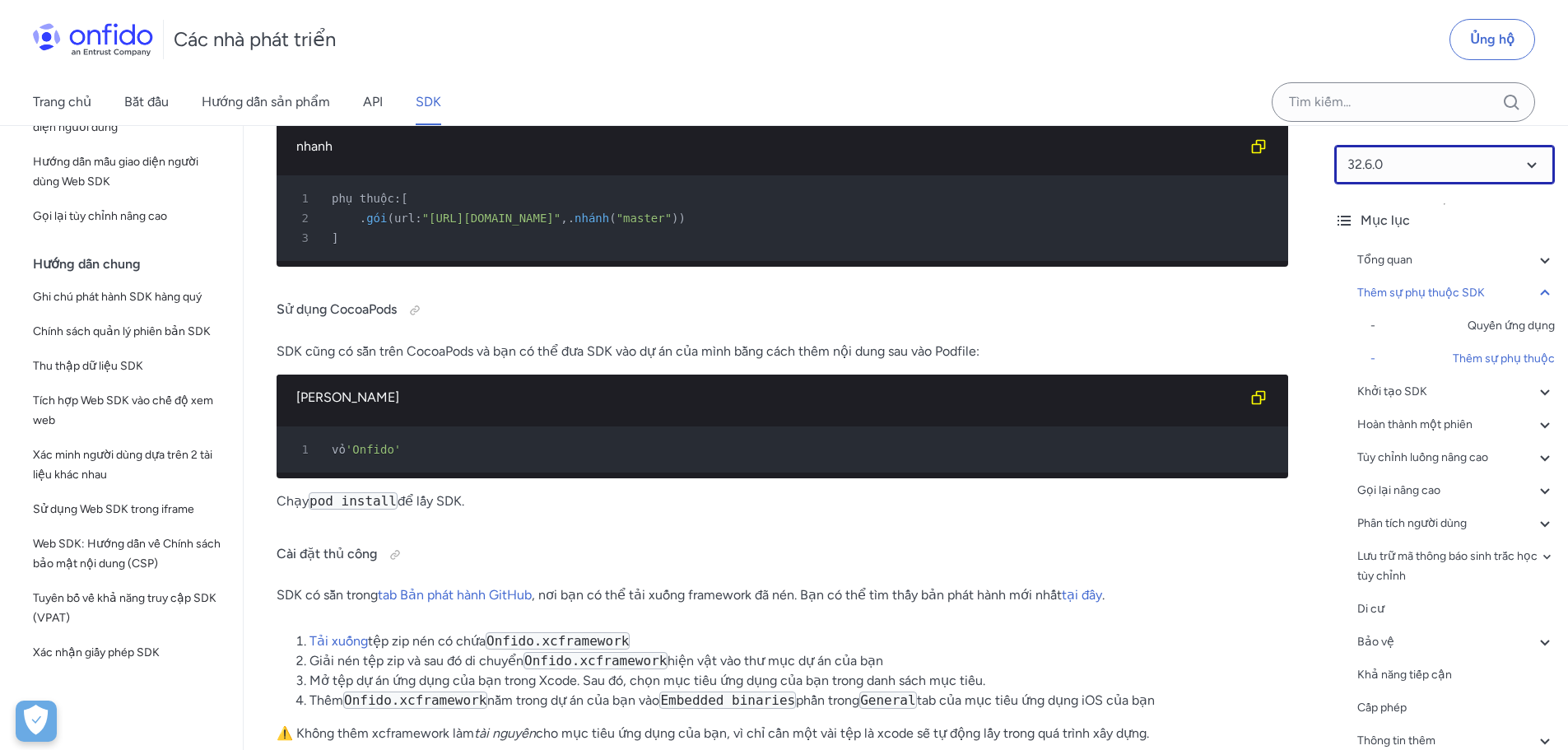
click at [1522, 161] on select at bounding box center [1445, 165] width 221 height 40
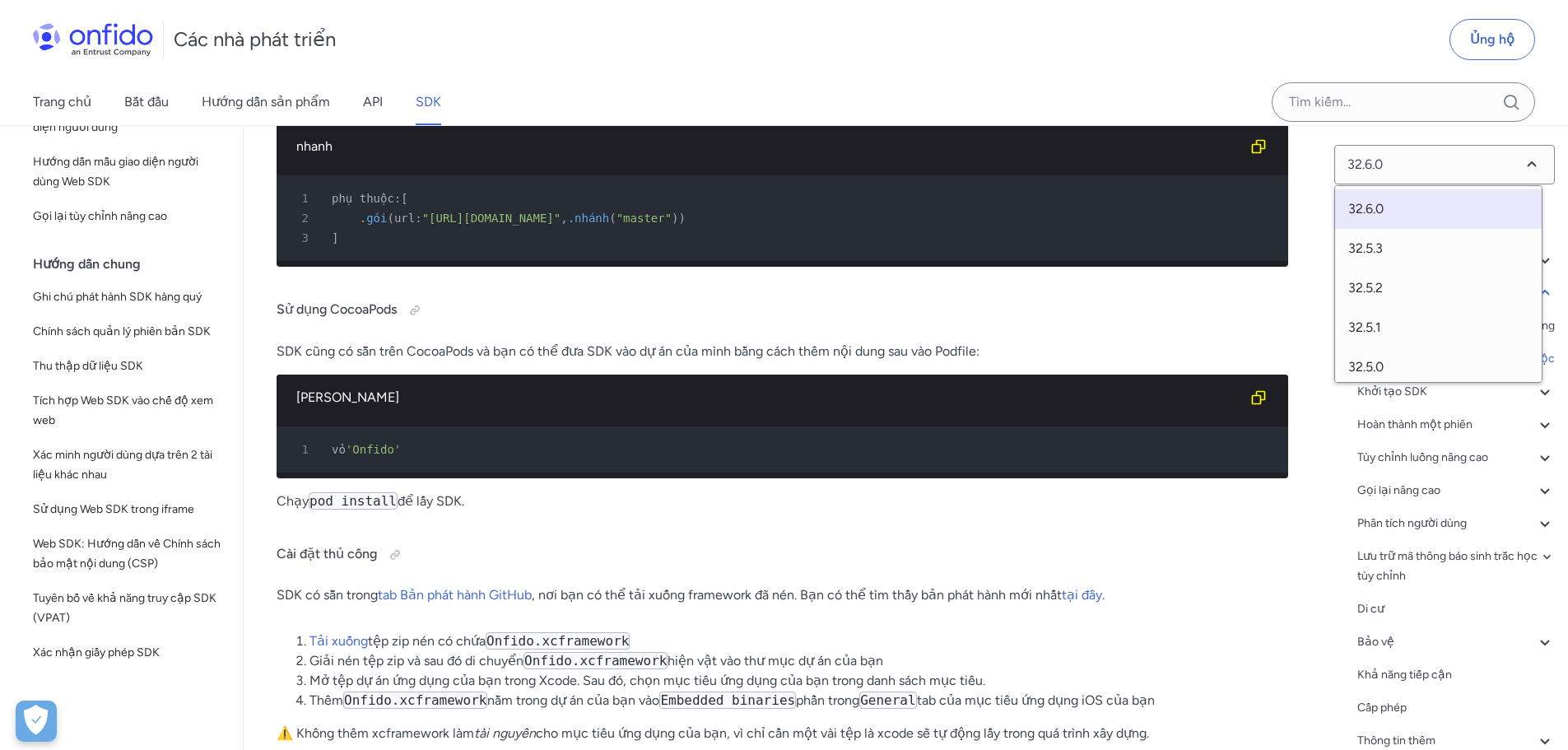
click at [1253, 107] on div "Trang chủ Bắt đầu Hướng dẫn sản phẩm API SDK" at bounding box center [784, 102] width 1568 height 46
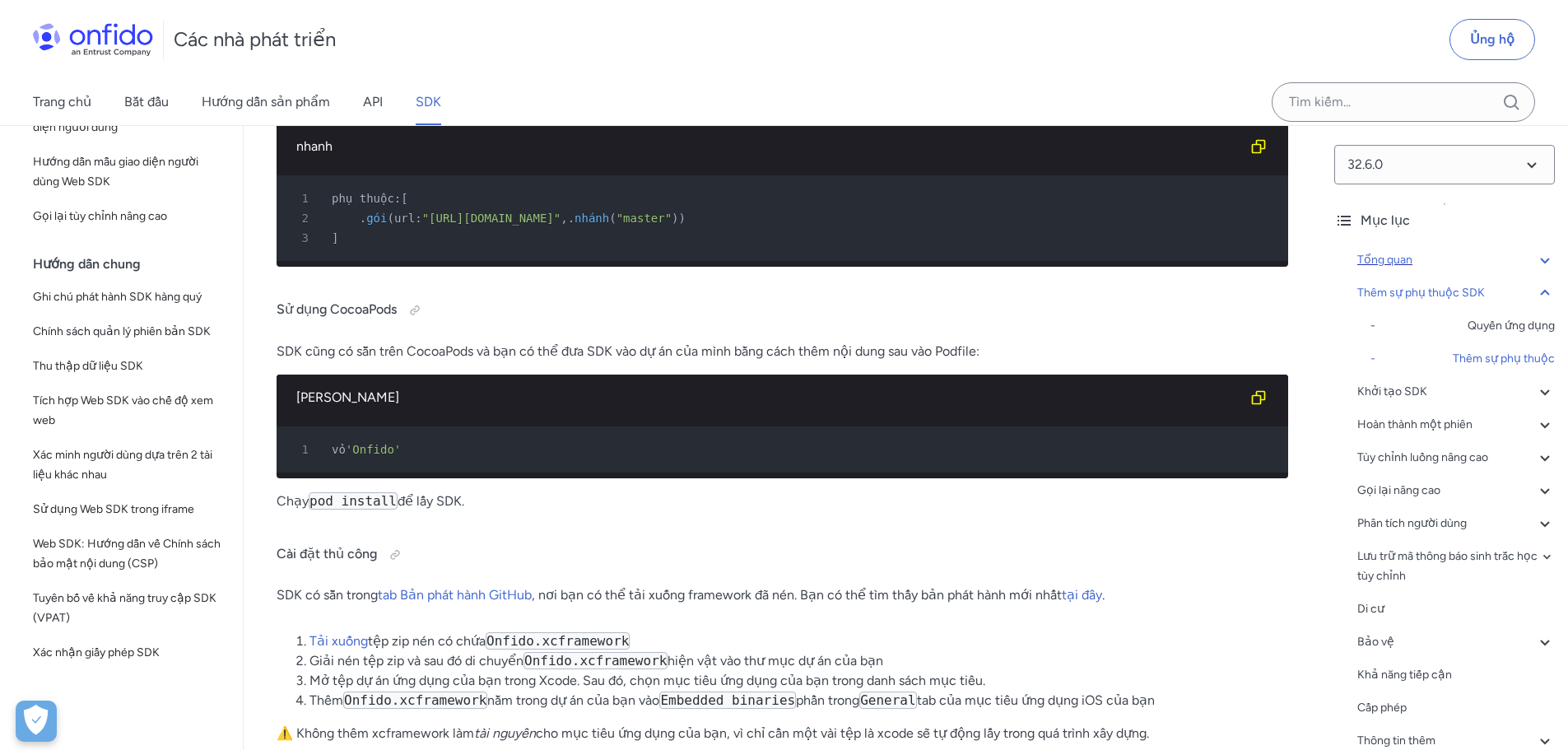
click at [1535, 264] on icon at bounding box center [1545, 260] width 20 height 20
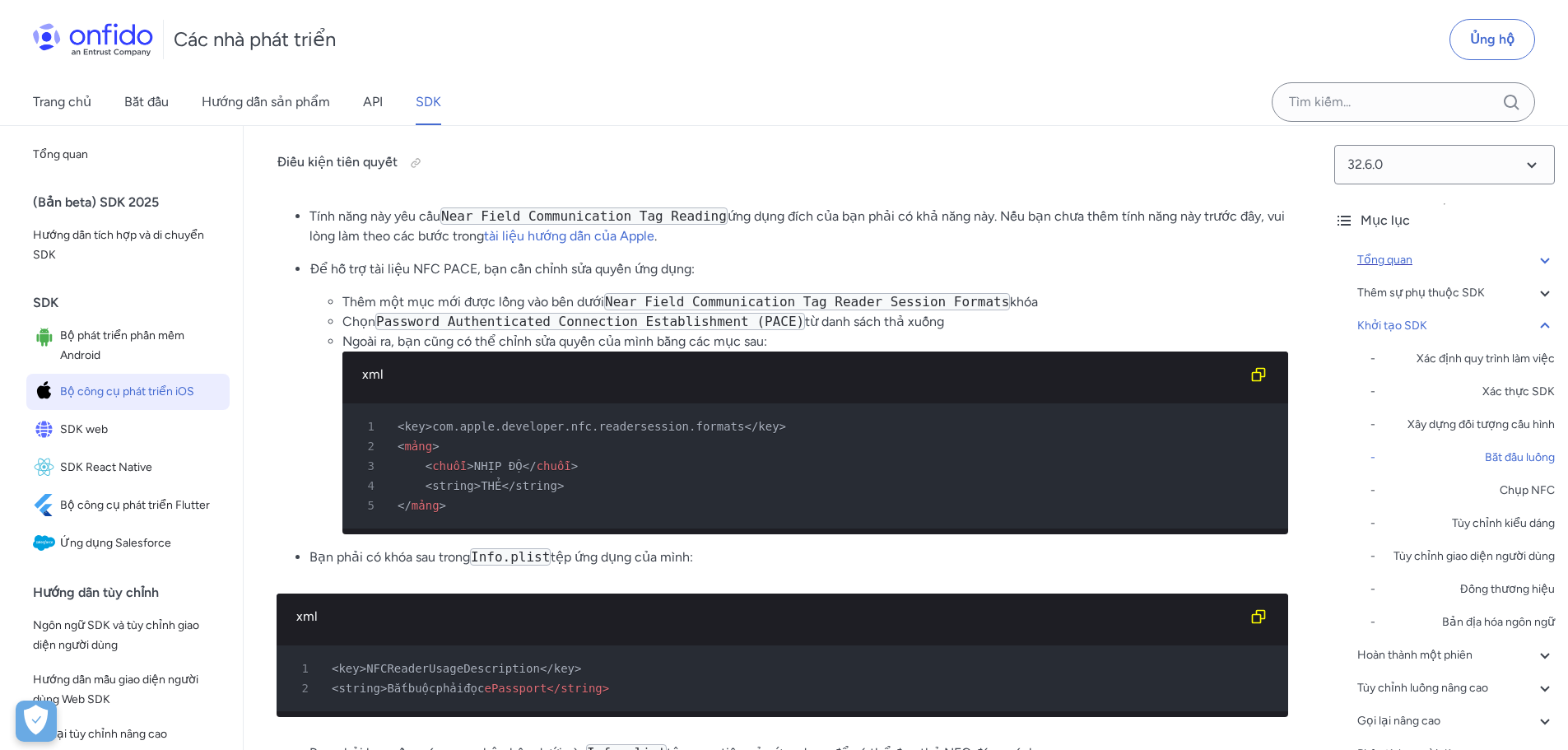
scroll to position [5349, 0]
